Goal: Find specific page/section: Find specific page/section

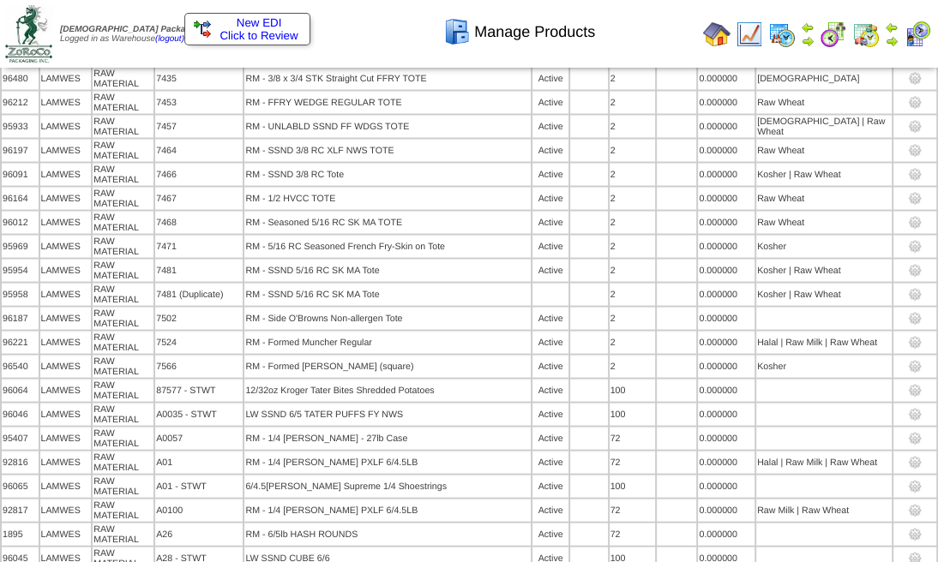
scroll to position [10602, 0]
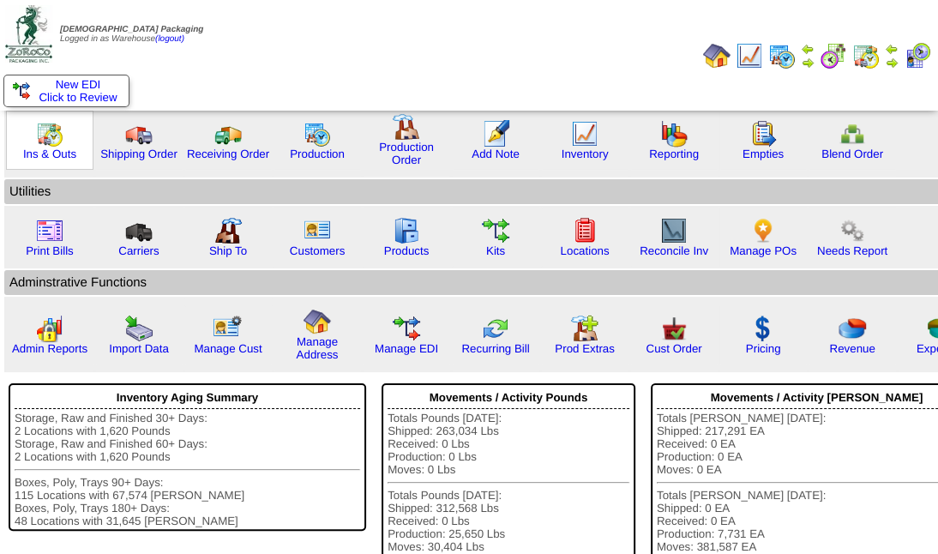
click at [55, 141] on img at bounding box center [49, 133] width 27 height 27
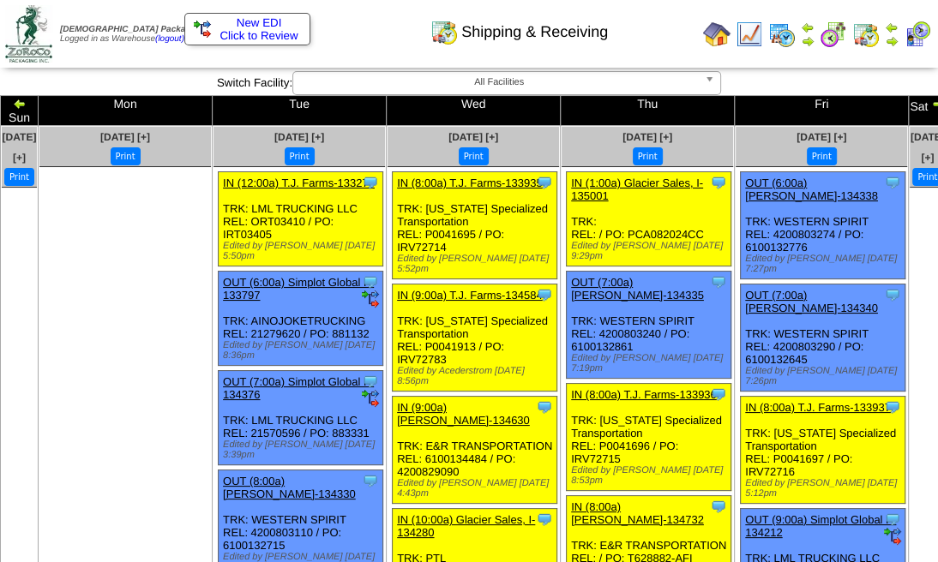
click at [931, 103] on img at bounding box center [938, 104] width 14 height 14
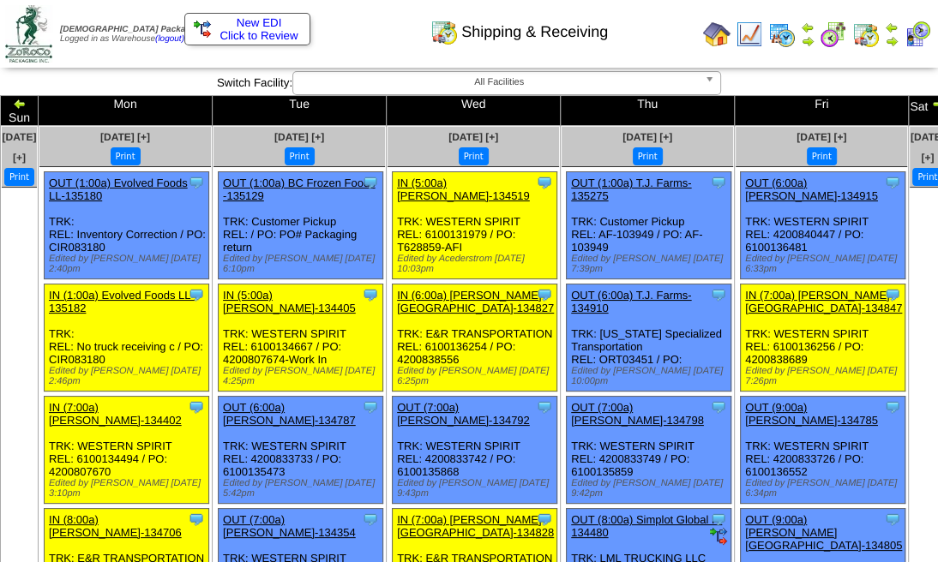
click at [27, 104] on img at bounding box center [20, 104] width 14 height 14
click at [27, 105] on img at bounding box center [20, 104] width 14 height 14
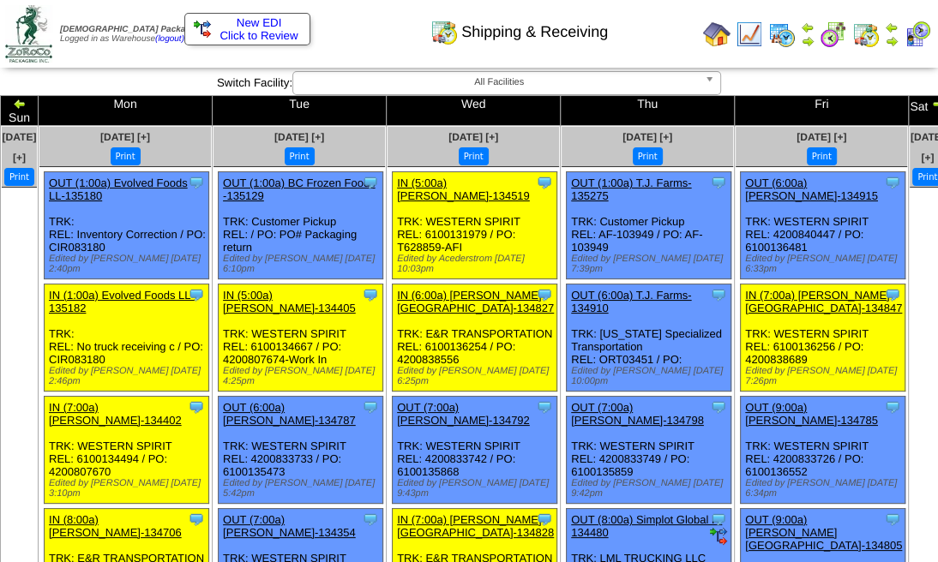
click at [27, 105] on img at bounding box center [20, 104] width 14 height 14
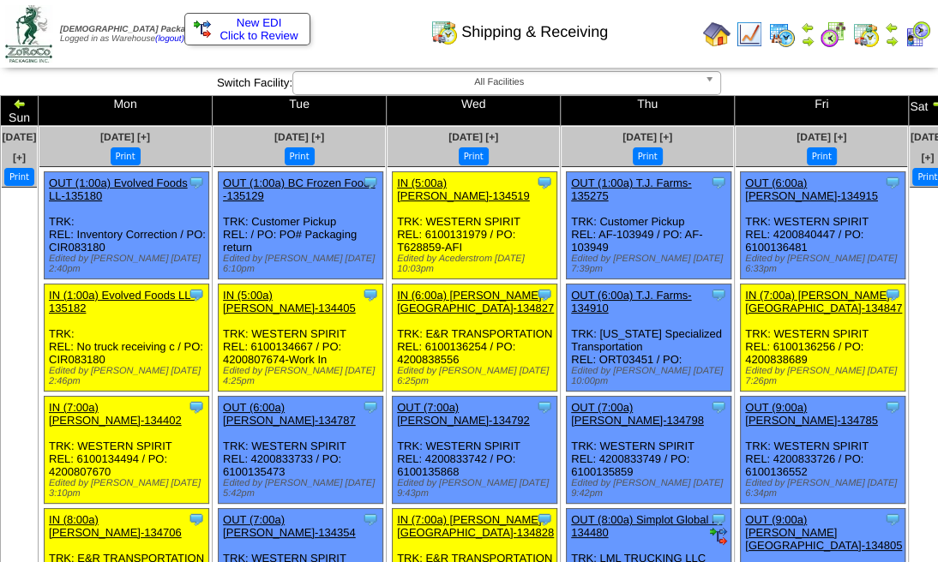
click at [27, 105] on img at bounding box center [20, 104] width 14 height 14
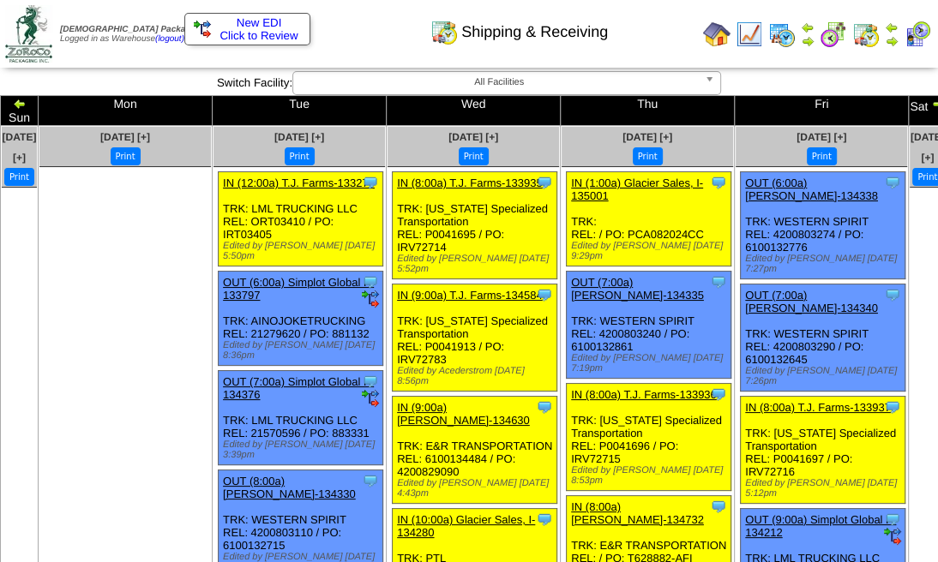
click at [27, 104] on img at bounding box center [20, 104] width 14 height 14
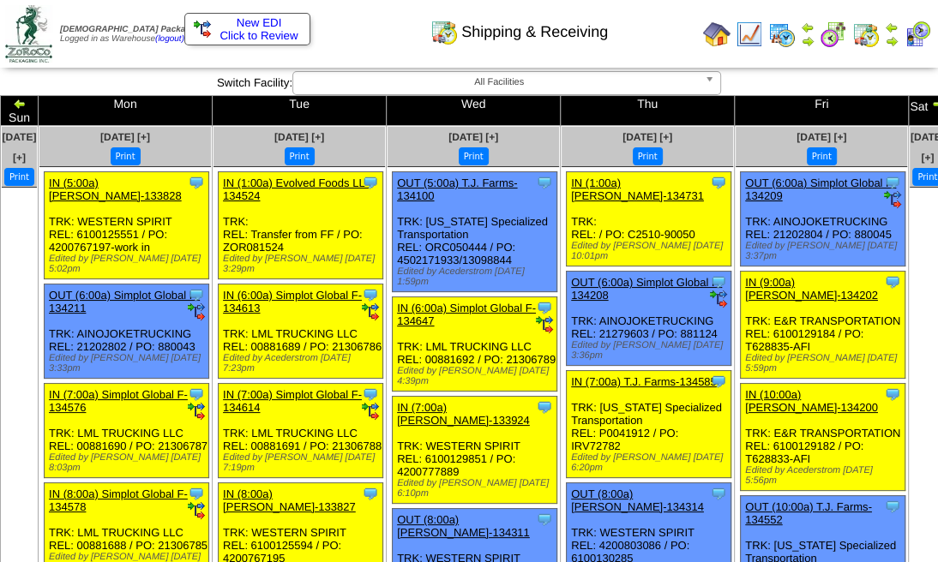
click at [27, 105] on img at bounding box center [20, 104] width 14 height 14
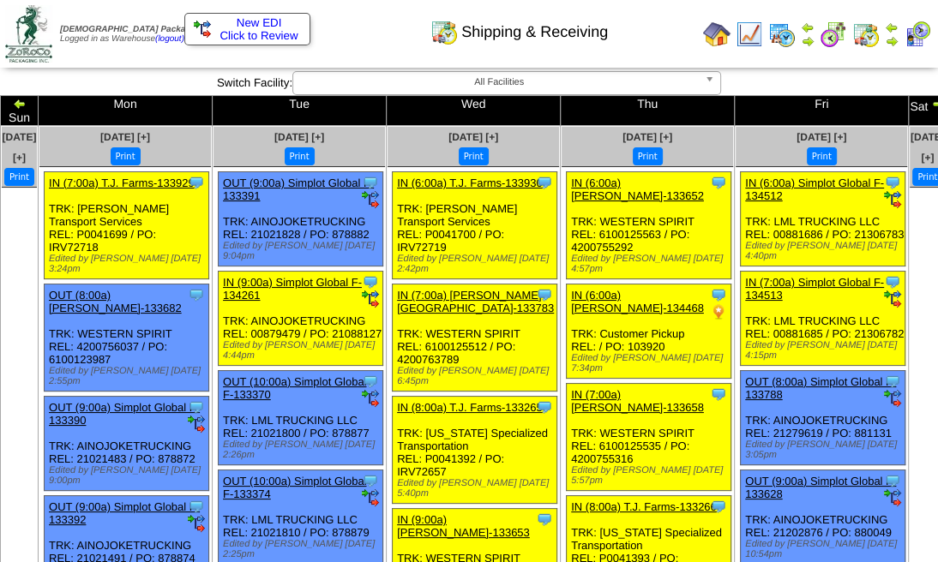
click at [27, 106] on img at bounding box center [20, 104] width 14 height 14
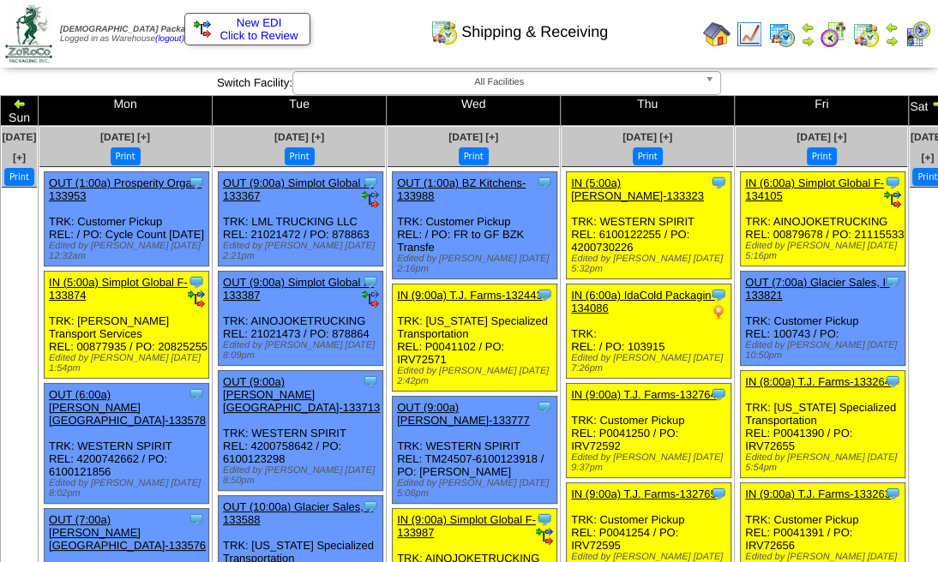
click at [27, 108] on img at bounding box center [20, 104] width 14 height 14
click at [27, 103] on img at bounding box center [20, 104] width 14 height 14
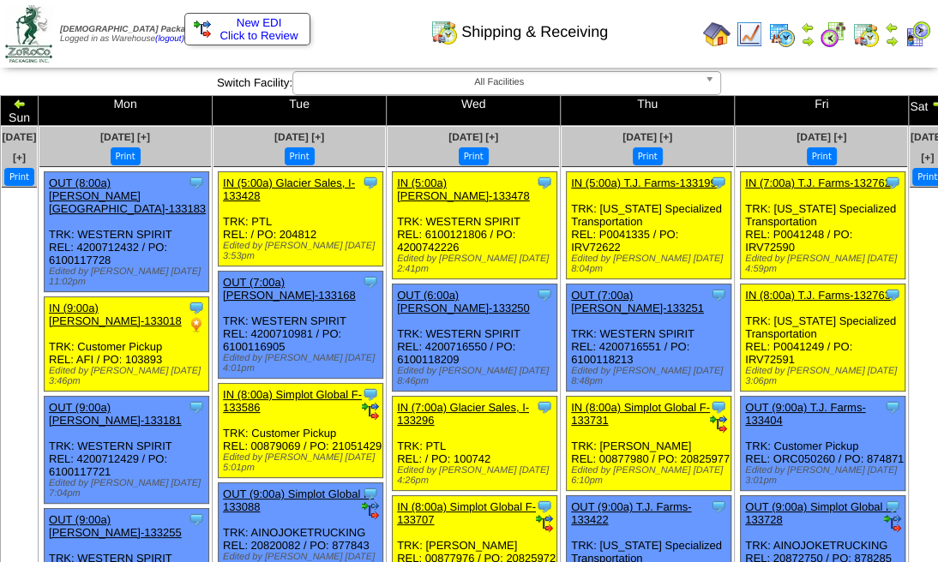
click at [27, 103] on img at bounding box center [20, 104] width 14 height 14
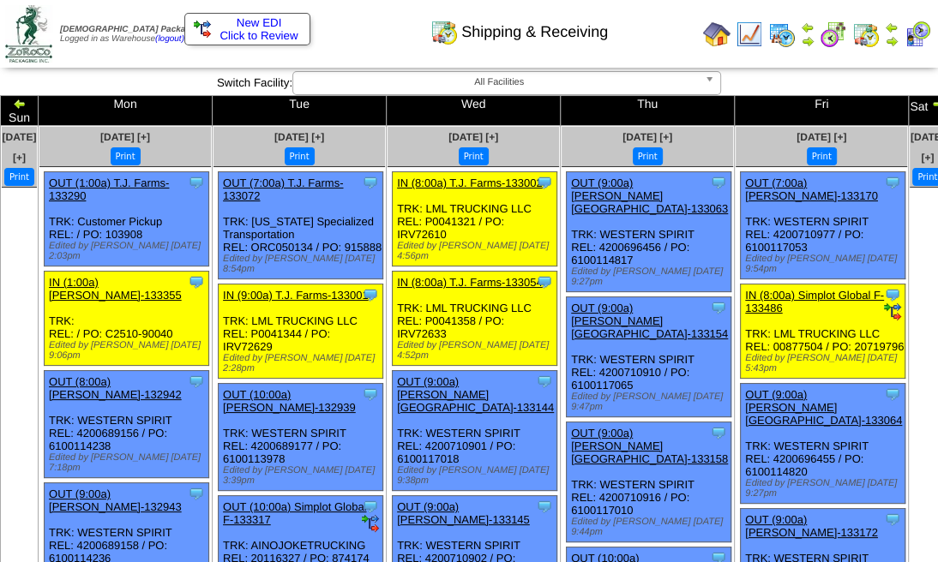
click at [931, 102] on img at bounding box center [938, 104] width 14 height 14
click at [885, 31] on img at bounding box center [891, 28] width 14 height 14
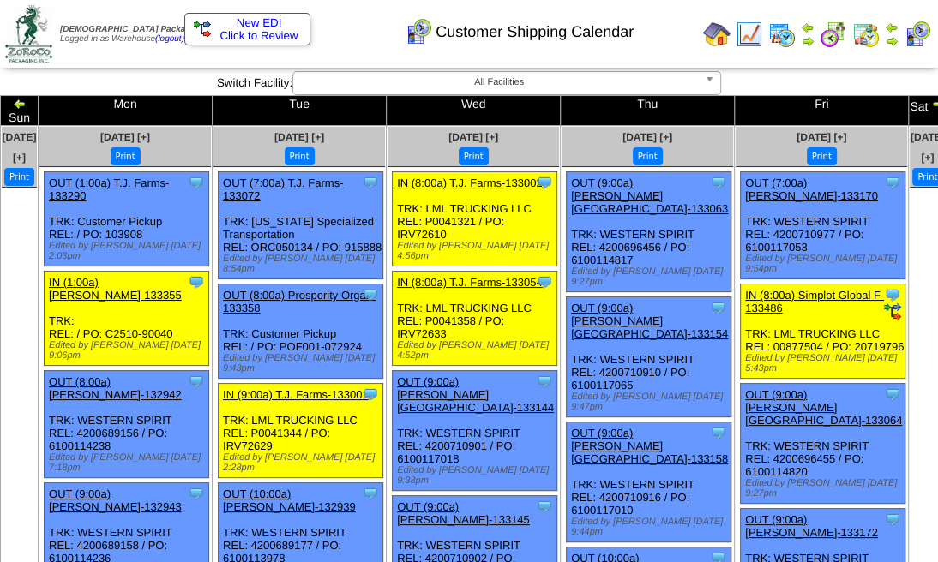
click at [931, 99] on img at bounding box center [938, 104] width 14 height 14
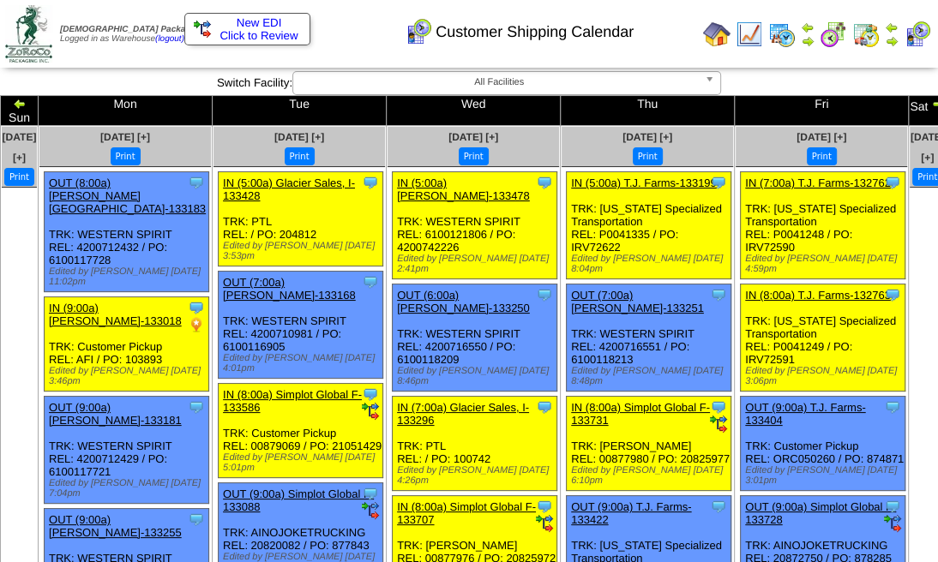
click at [931, 99] on img at bounding box center [938, 104] width 14 height 14
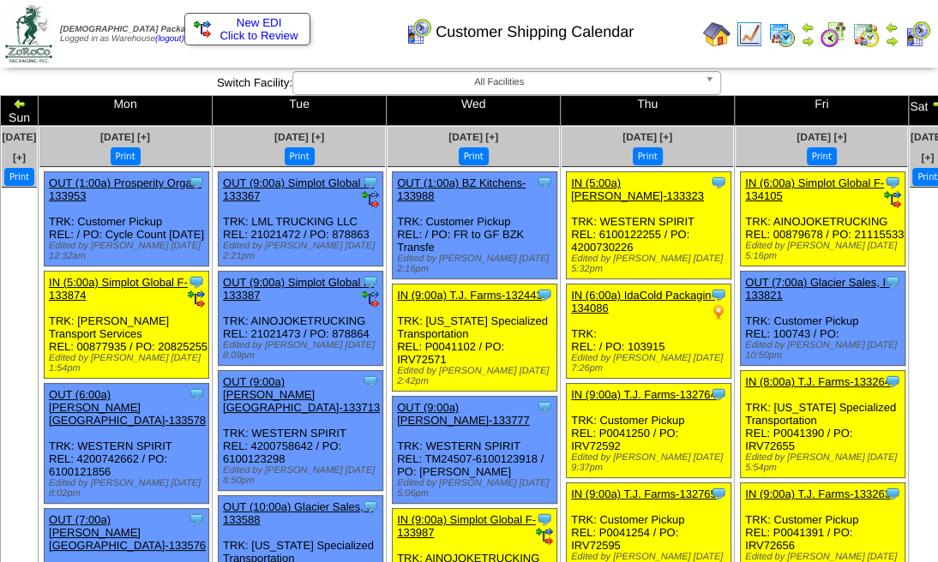
click at [813, 33] on img at bounding box center [807, 28] width 14 height 14
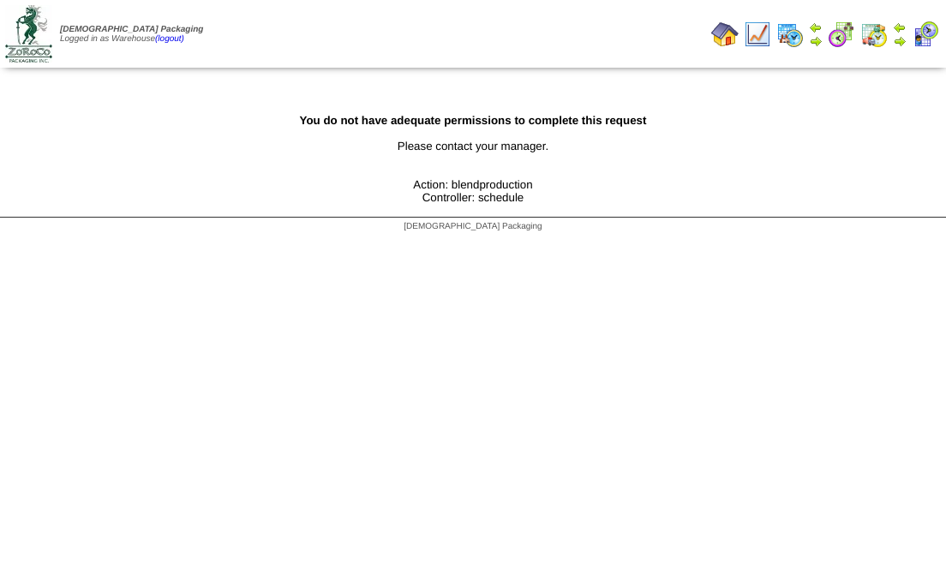
click at [834, 38] on img at bounding box center [841, 34] width 27 height 27
click at [872, 35] on img at bounding box center [873, 34] width 27 height 27
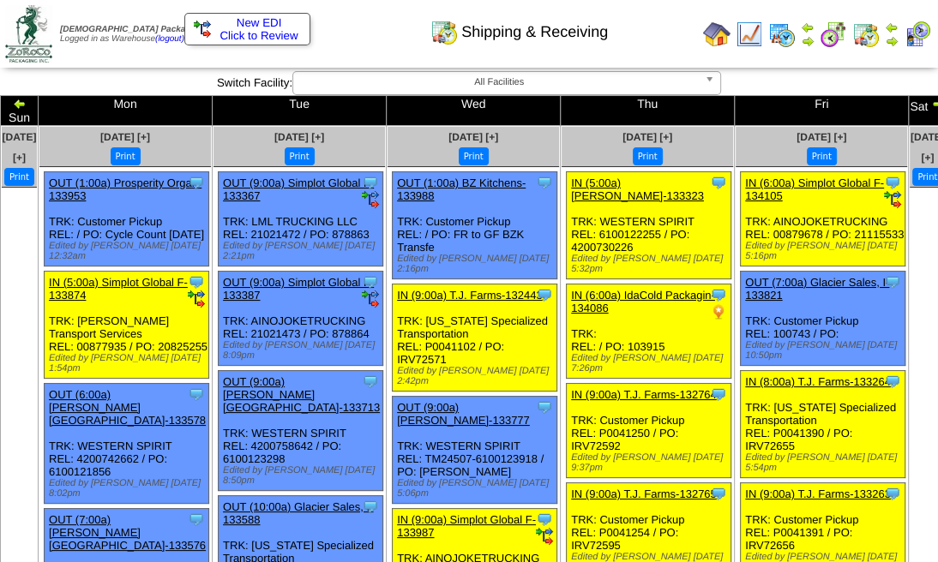
click at [930, 33] on img at bounding box center [916, 34] width 27 height 27
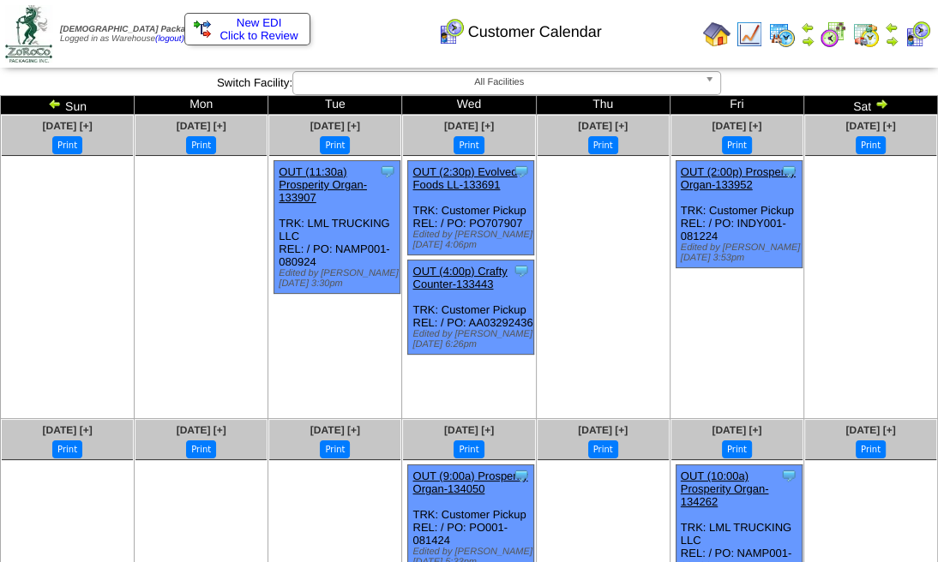
click at [882, 38] on table at bounding box center [816, 34] width 235 height 34
click at [890, 38] on img at bounding box center [891, 41] width 14 height 14
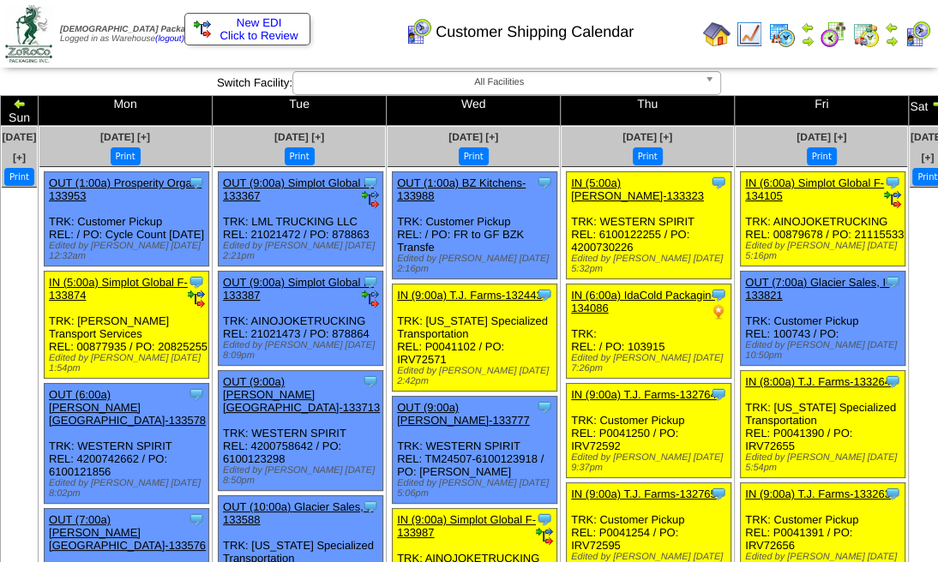
click at [869, 39] on img at bounding box center [865, 34] width 27 height 27
click at [779, 28] on img at bounding box center [781, 34] width 27 height 27
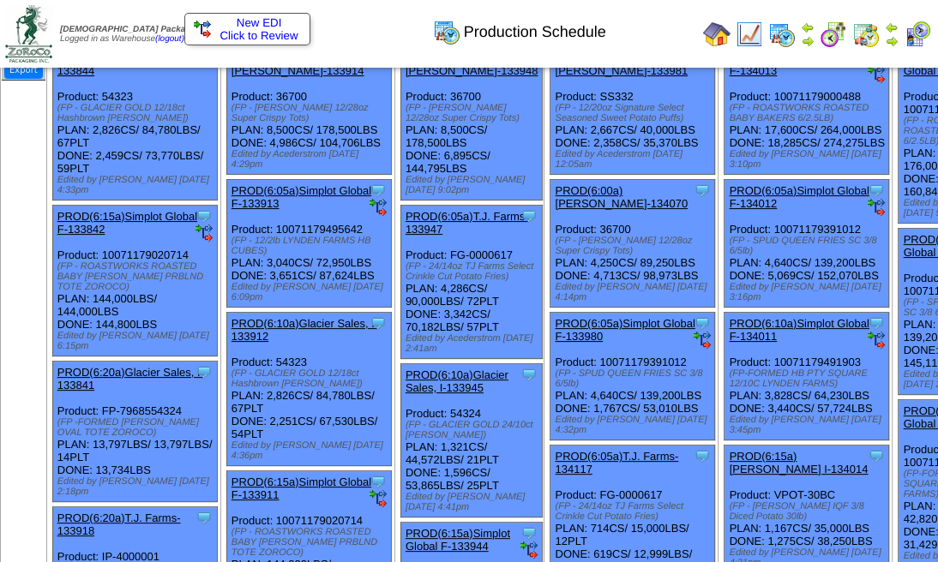
scroll to position [114, 0]
click at [747, 38] on img at bounding box center [748, 34] width 27 height 27
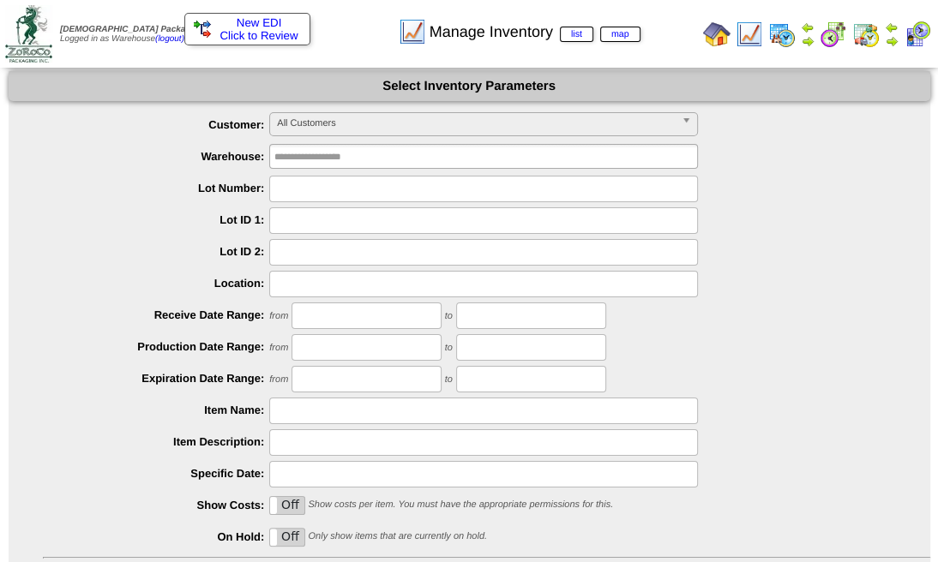
click at [858, 35] on img at bounding box center [865, 34] width 27 height 27
click at [884, 35] on img at bounding box center [891, 41] width 14 height 14
click at [902, 32] on td at bounding box center [917, 34] width 31 height 31
click at [909, 34] on img at bounding box center [916, 34] width 27 height 27
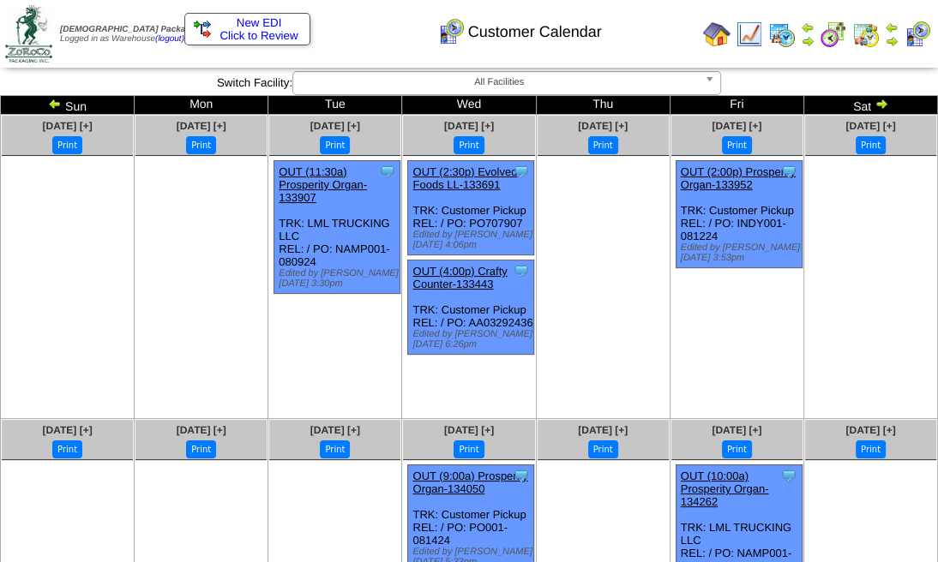
click at [891, 35] on img at bounding box center [891, 41] width 14 height 14
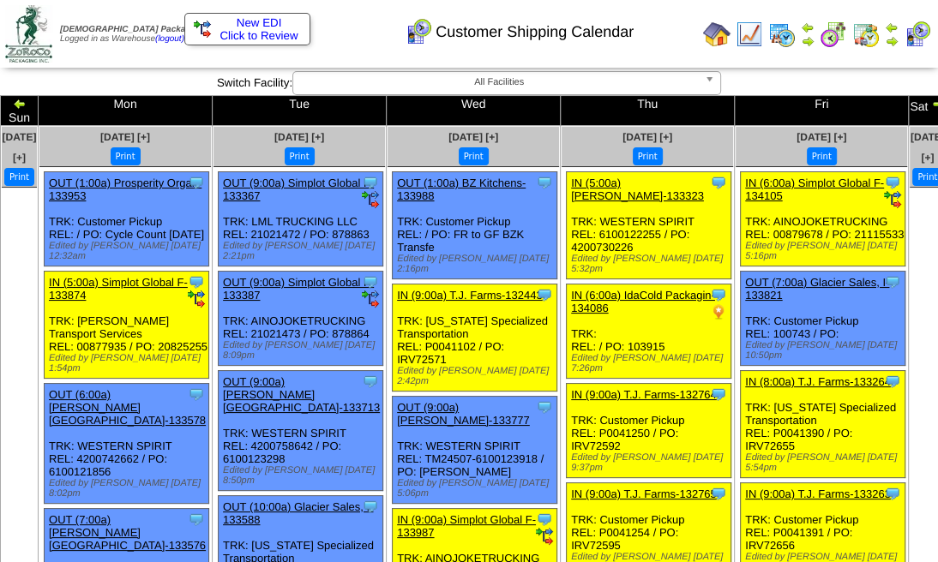
click at [931, 106] on img at bounding box center [938, 104] width 14 height 14
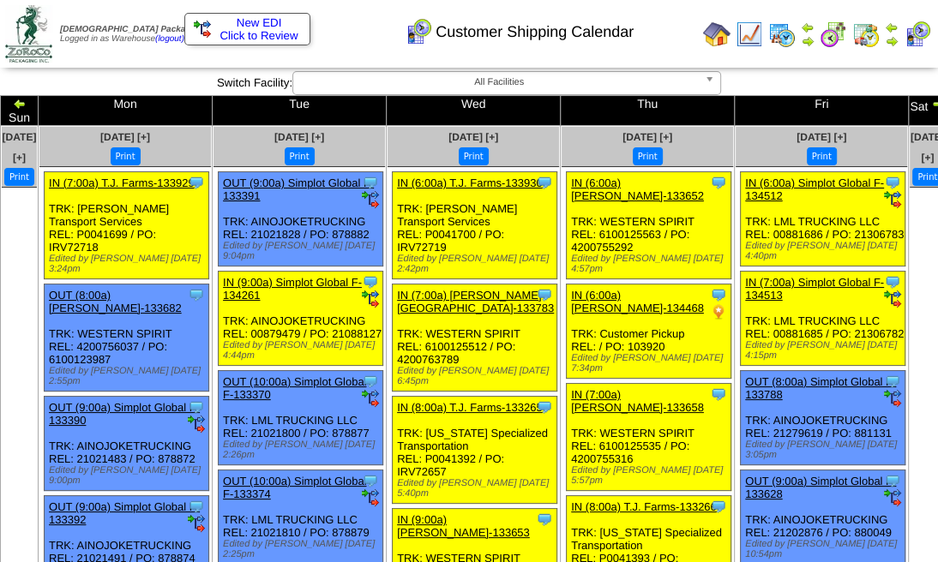
click at [27, 105] on img at bounding box center [20, 104] width 14 height 14
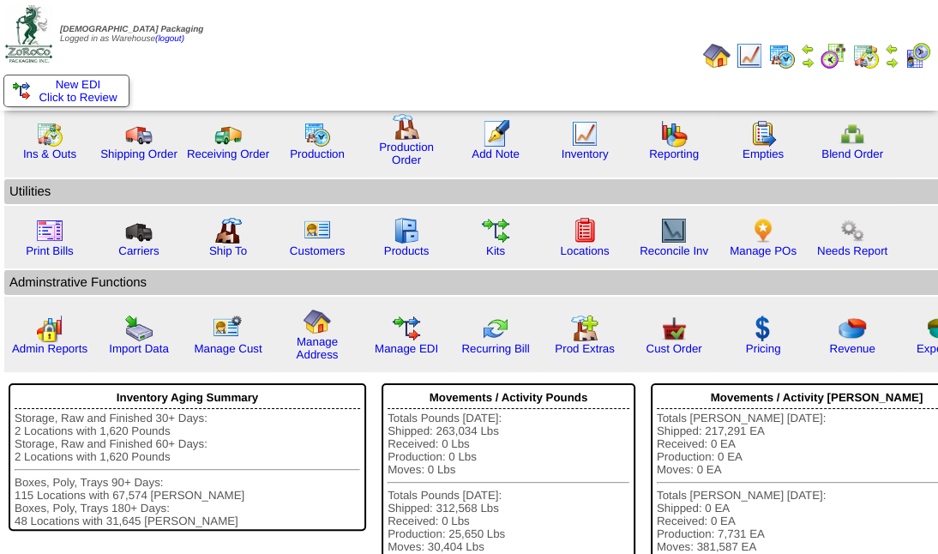
click at [830, 53] on img at bounding box center [832, 55] width 27 height 27
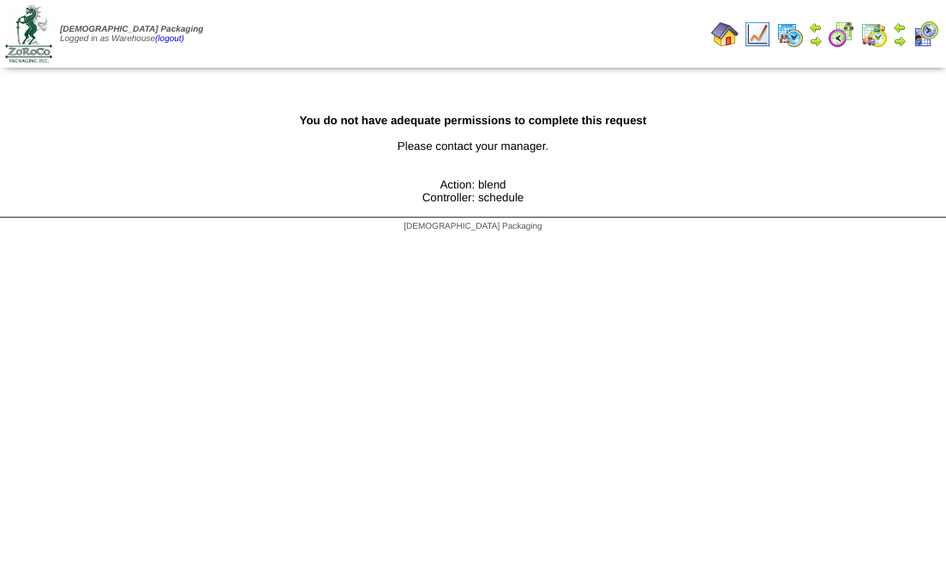
click at [883, 34] on img at bounding box center [873, 34] width 27 height 27
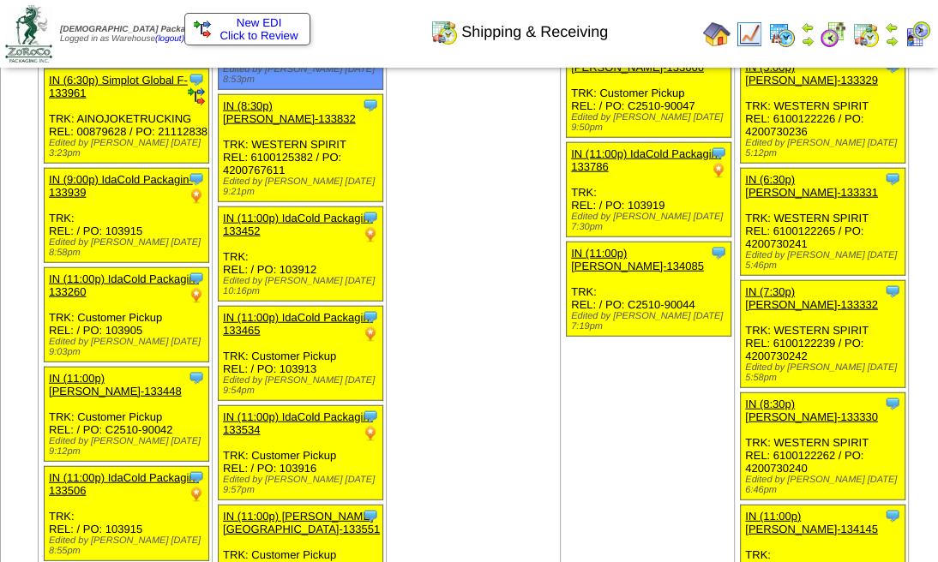
scroll to position [2799, 0]
